Goal: Find specific page/section

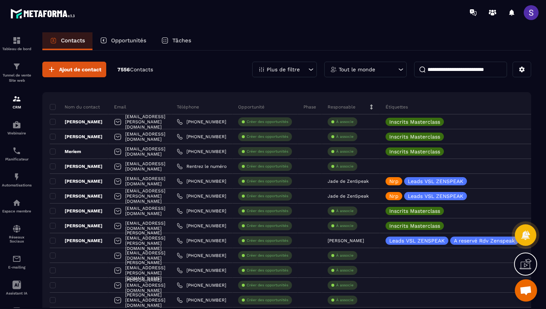
click at [291, 63] on div "Plus de filtre" at bounding box center [284, 70] width 65 height 16
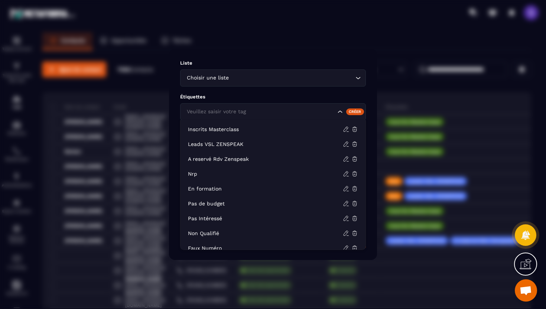
click at [286, 109] on input "Search for option" at bounding box center [260, 112] width 151 height 8
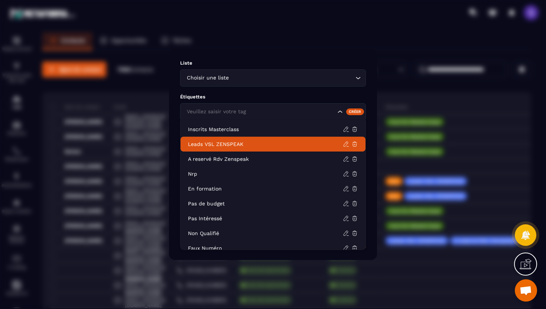
click at [228, 147] on p "Leads VSL ZENSPEAK" at bounding box center [265, 143] width 155 height 7
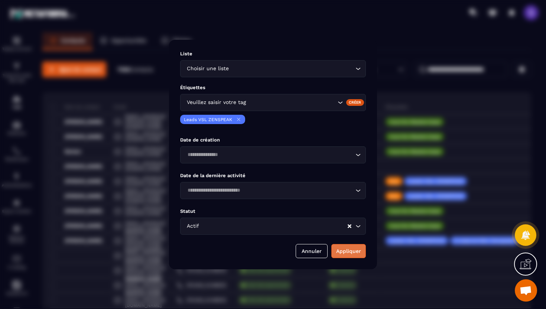
click at [344, 250] on button "Appliquer" at bounding box center [349, 251] width 35 height 14
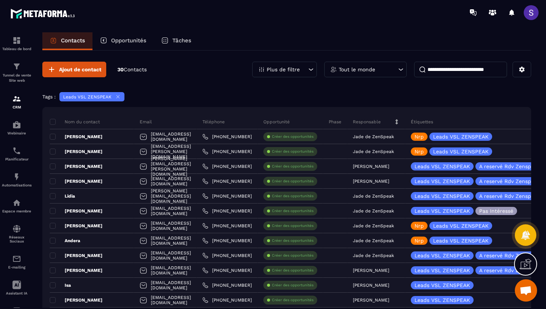
click at [118, 96] on icon at bounding box center [118, 97] width 6 height 6
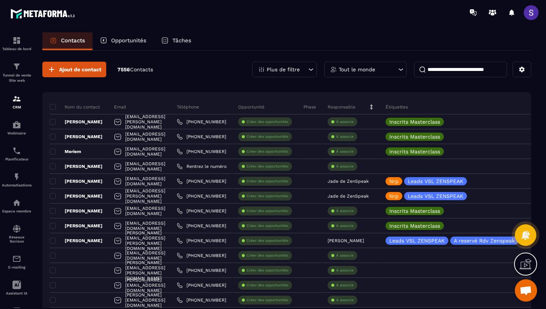
click at [290, 72] on p "Plus de filtre" at bounding box center [283, 69] width 33 height 5
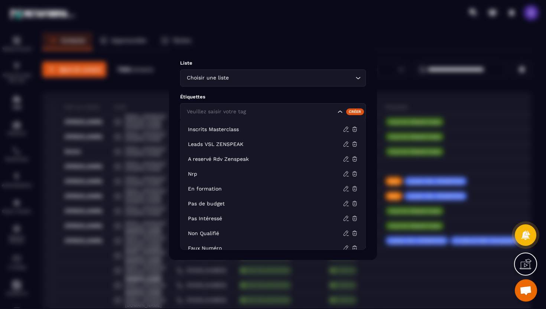
click at [240, 113] on div "Veuillez saisir votre tag" at bounding box center [260, 112] width 152 height 8
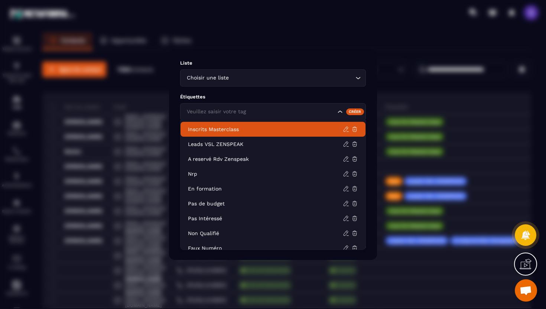
click at [221, 133] on p "Inscrits Masterclass" at bounding box center [265, 129] width 155 height 7
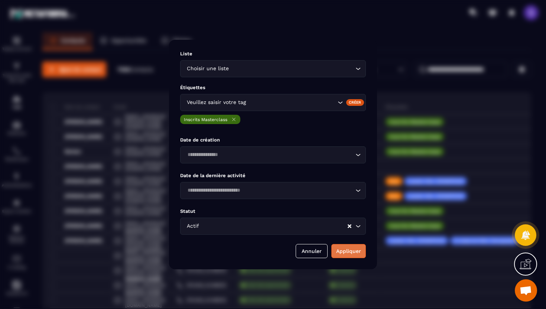
click at [344, 253] on button "Appliquer" at bounding box center [349, 251] width 35 height 14
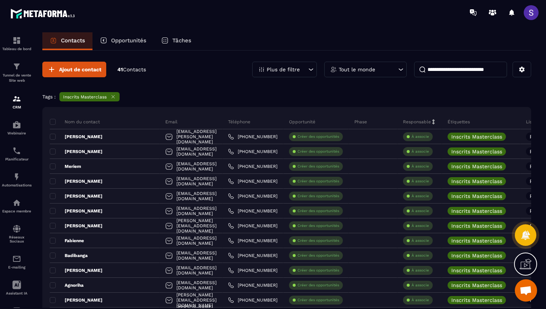
click at [112, 97] on icon at bounding box center [113, 97] width 6 height 6
